Goal: Navigation & Orientation: Go to known website

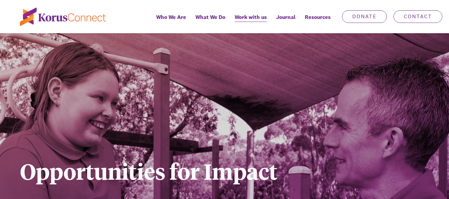
scroll to position [499, 0]
